Goal: Transaction & Acquisition: Book appointment/travel/reservation

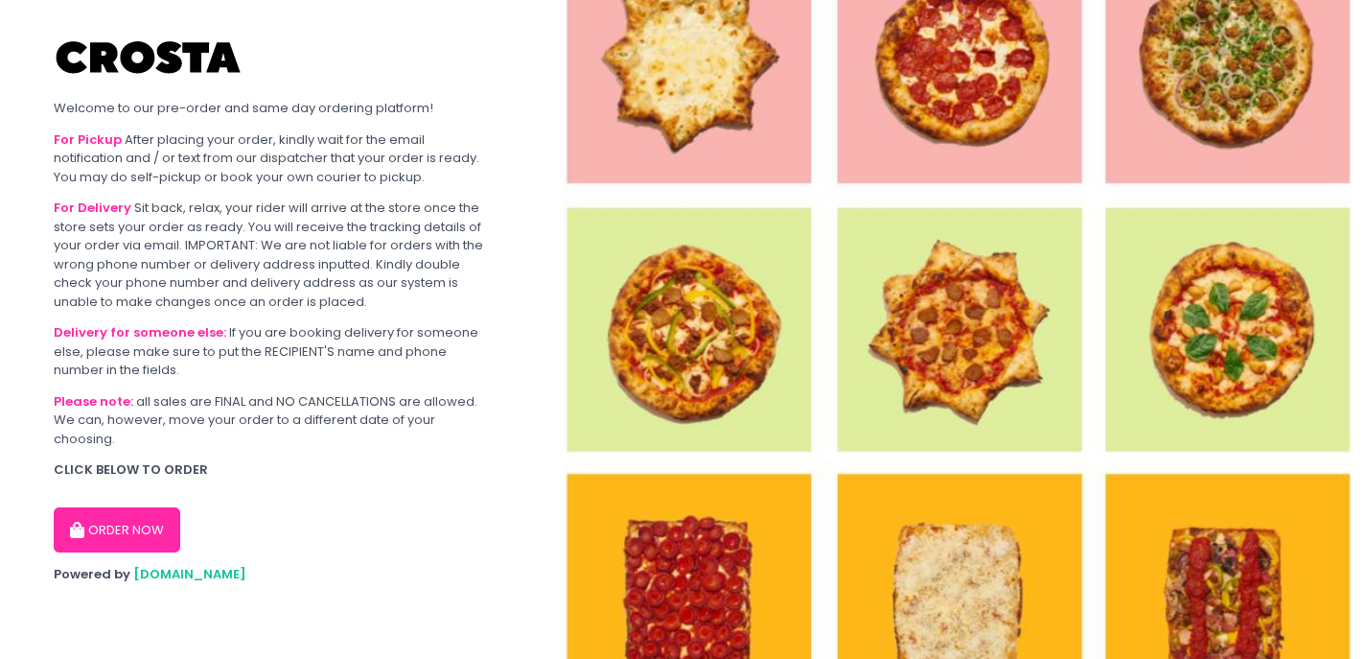
click at [154, 535] on button "ORDER NOW" at bounding box center [117, 530] width 127 height 46
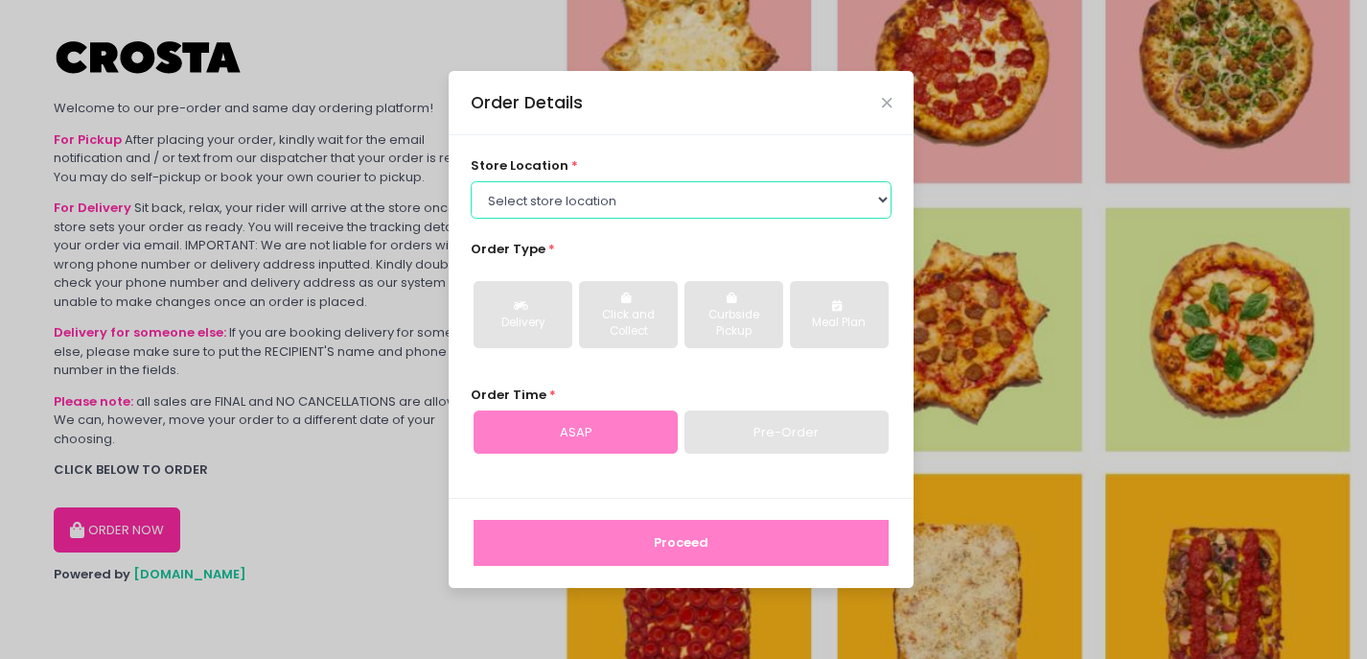
click at [545, 198] on select "Select store location [PERSON_NAME] Pizza - [PERSON_NAME] Pizza - [GEOGRAPHIC_D…" at bounding box center [682, 199] width 422 height 36
select select "5fabb2e53664a8677beaeb89"
click at [471, 181] on select "Select store location [PERSON_NAME] Pizza - [PERSON_NAME] Pizza - [GEOGRAPHIC_D…" at bounding box center [682, 199] width 422 height 36
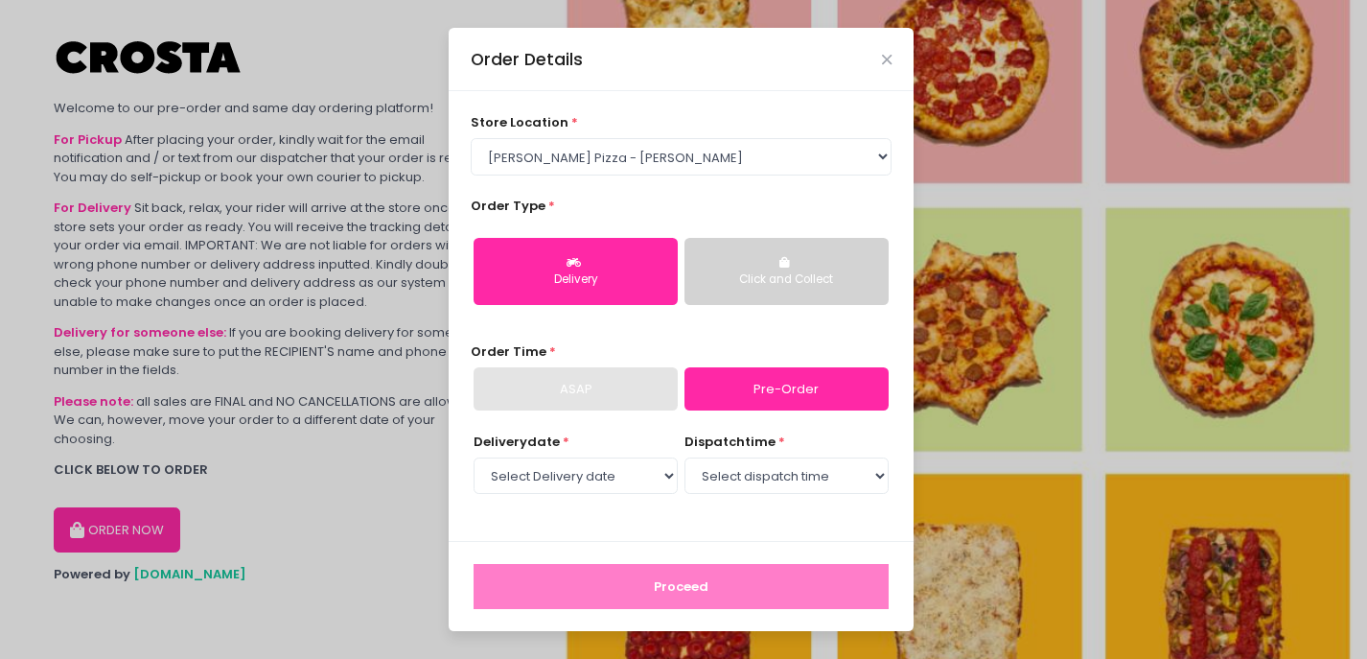
click at [817, 264] on button "Click and Collect" at bounding box center [787, 271] width 204 height 67
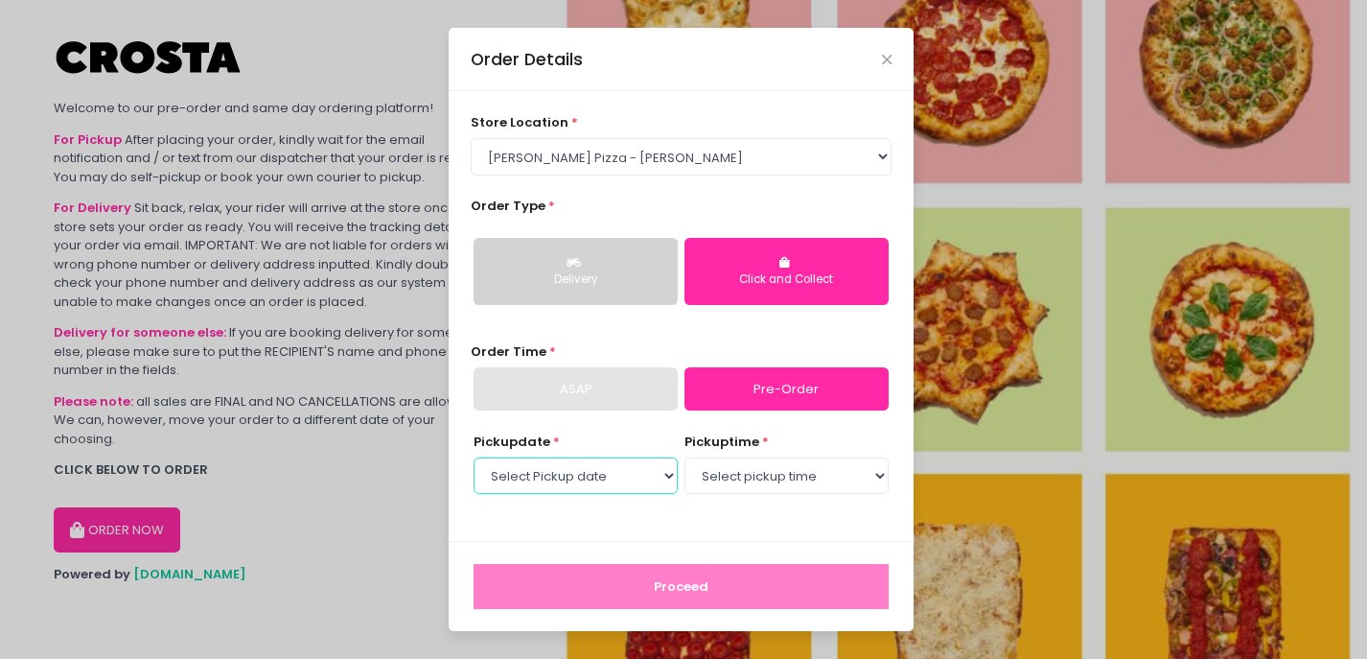
click at [655, 482] on select "Select Pickup date [DATE] [DATE] [DATE] [DATE] [DATE] [DATE]" at bounding box center [576, 475] width 204 height 36
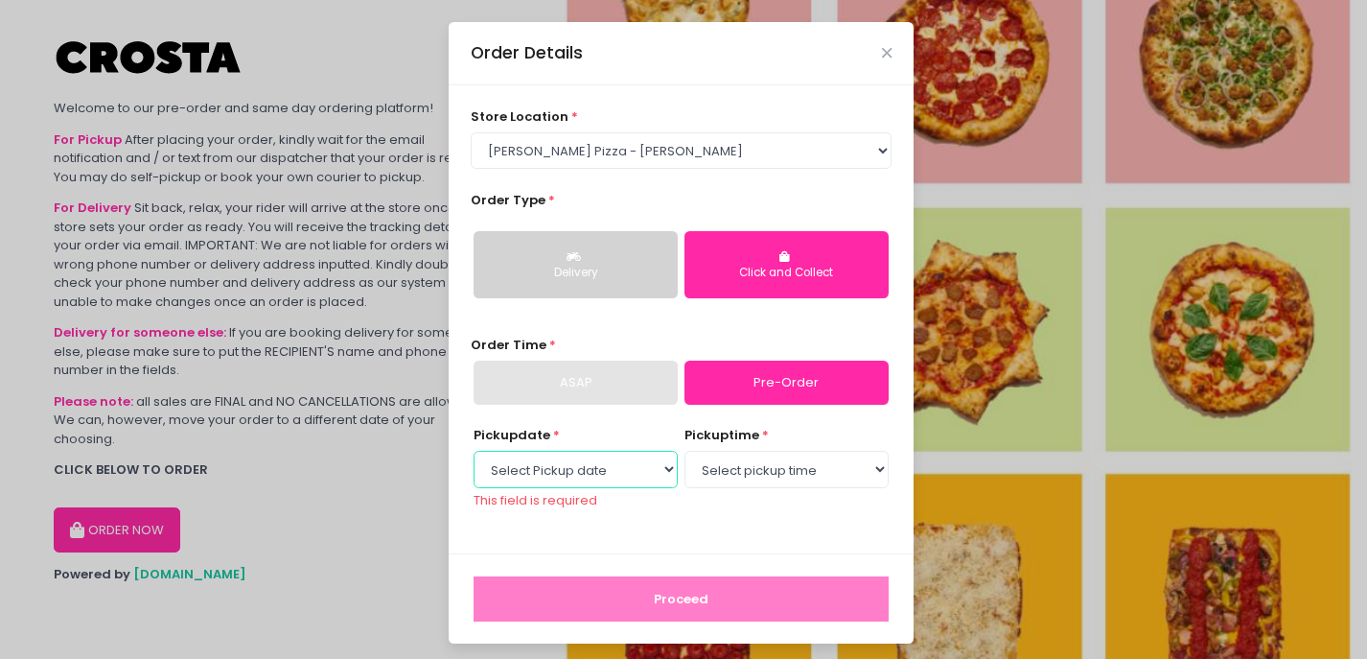
click at [573, 472] on select "Select Pickup date [DATE] [DATE] [DATE] [DATE] [DATE] [DATE]" at bounding box center [576, 469] width 204 height 36
select select "[DATE]"
click at [474, 456] on select "Select Pickup date [DATE] [DATE] [DATE] [DATE] [DATE] [DATE]" at bounding box center [576, 469] width 204 height 36
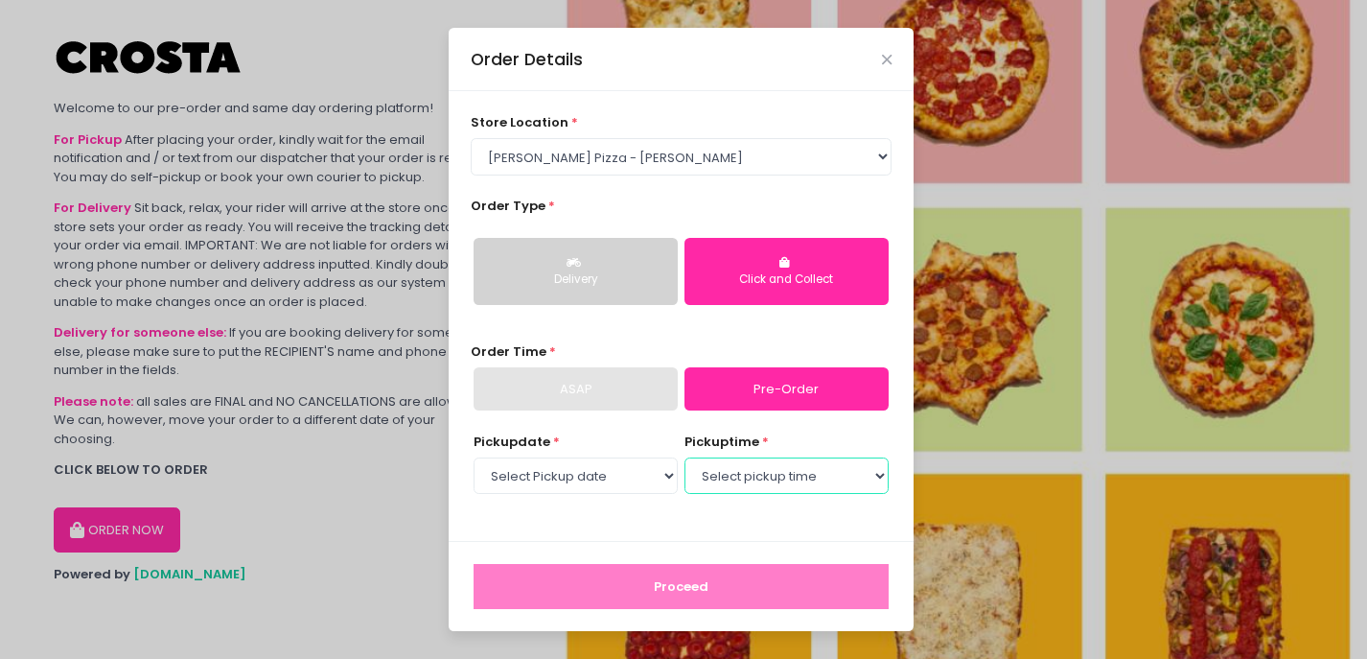
click at [728, 475] on select "Select pickup time 01:00 PM - 01:30 PM 01:30 PM - 02:00 PM 02:00 PM - 02:30 PM …" at bounding box center [787, 475] width 204 height 36
select select "14:00"
click at [685, 457] on select "Select pickup time 01:00 PM - 01:30 PM 01:30 PM - 02:00 PM 02:00 PM - 02:30 PM …" at bounding box center [787, 475] width 204 height 36
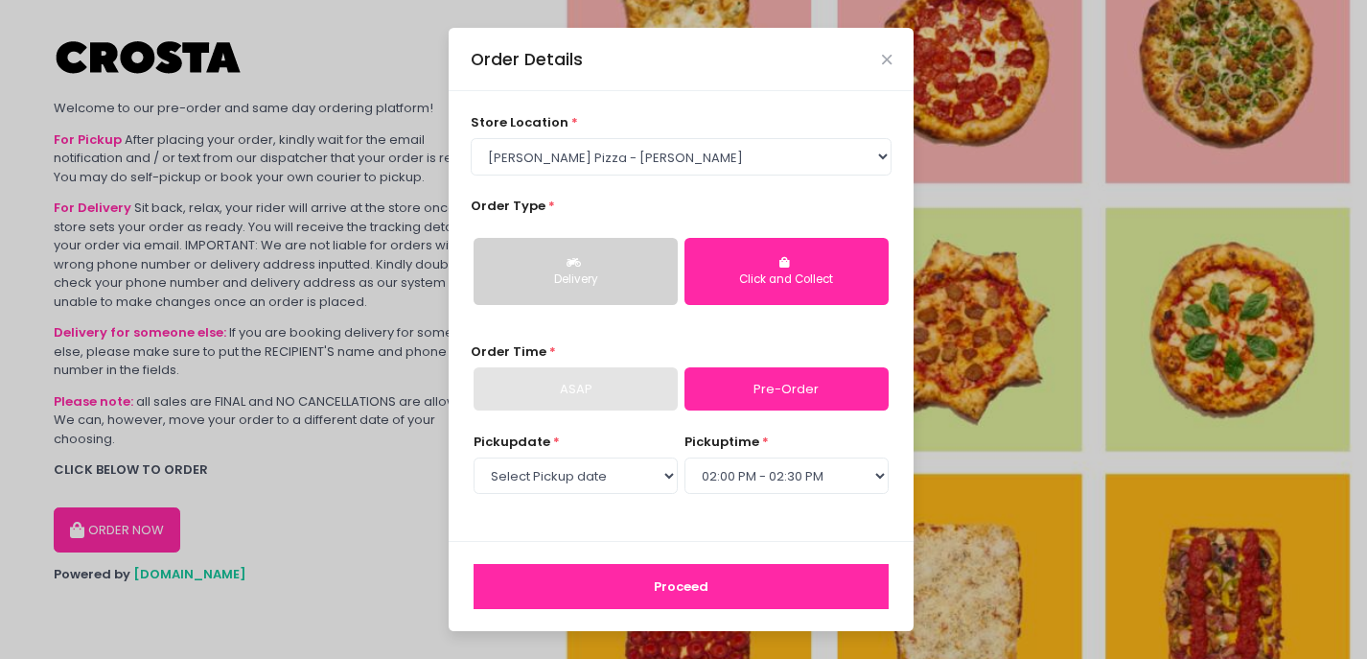
click at [737, 587] on button "Proceed" at bounding box center [681, 587] width 415 height 46
